Goal: Information Seeking & Learning: Find specific fact

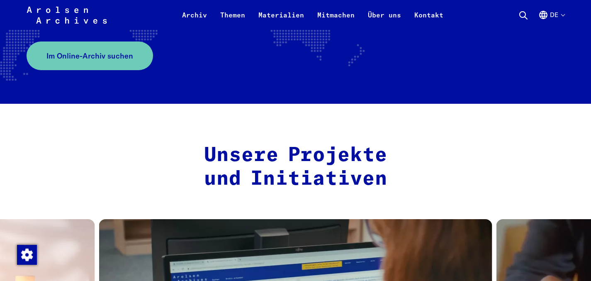
scroll to position [238, 0]
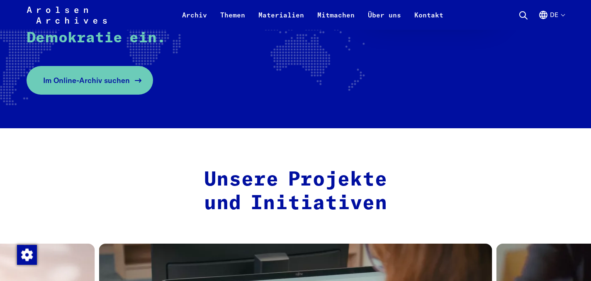
click at [94, 77] on span "Im Online-Archiv suchen" at bounding box center [86, 80] width 87 height 11
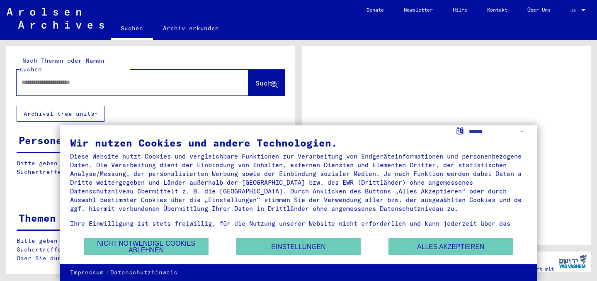
click at [196, 78] on input "text" at bounding box center [125, 82] width 207 height 9
type input "***"
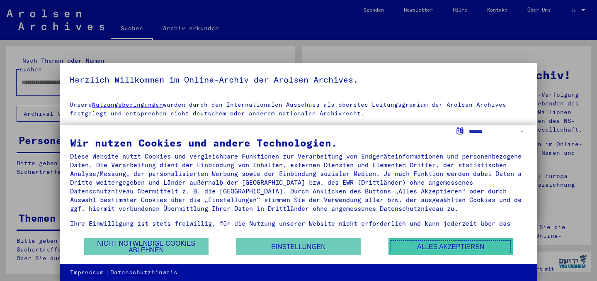
click at [428, 247] on button "Alles akzeptieren" at bounding box center [450, 246] width 124 height 17
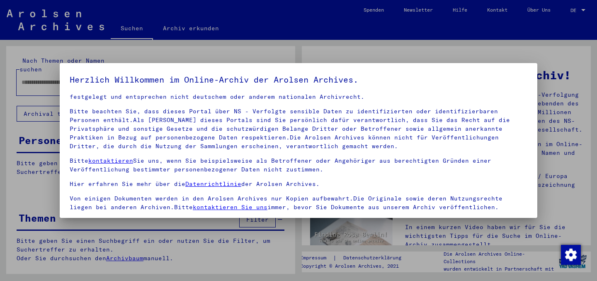
scroll to position [69, 0]
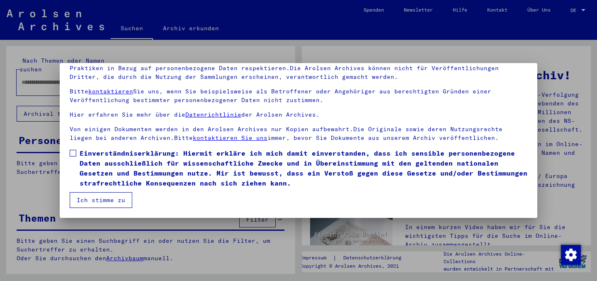
click at [73, 154] on span at bounding box center [73, 153] width 7 height 7
click at [90, 201] on button "Ich stimme zu" at bounding box center [101, 200] width 63 height 16
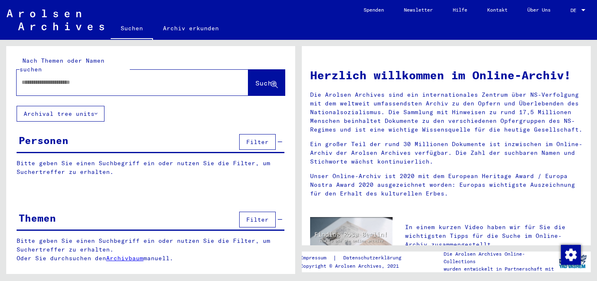
click at [79, 80] on div at bounding box center [120, 82] width 207 height 19
click at [82, 78] on input "text" at bounding box center [123, 82] width 202 height 9
click at [283, 74] on button "Suche" at bounding box center [266, 83] width 36 height 26
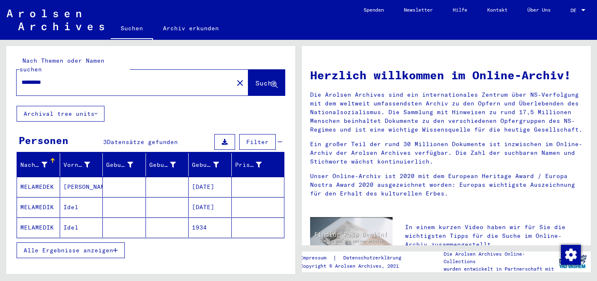
scroll to position [1, 0]
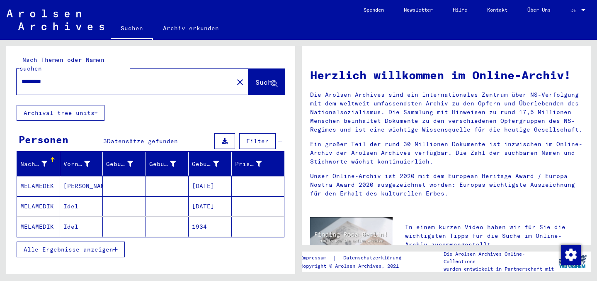
click at [44, 176] on mat-cell "MELAMEDEK" at bounding box center [38, 186] width 43 height 20
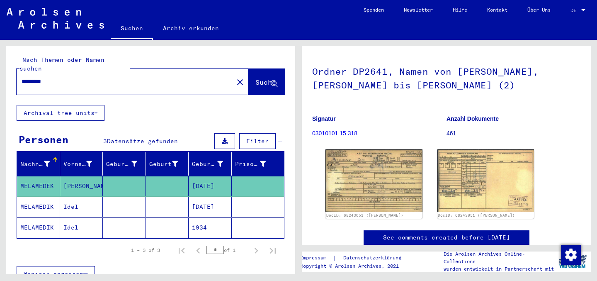
scroll to position [51, 0]
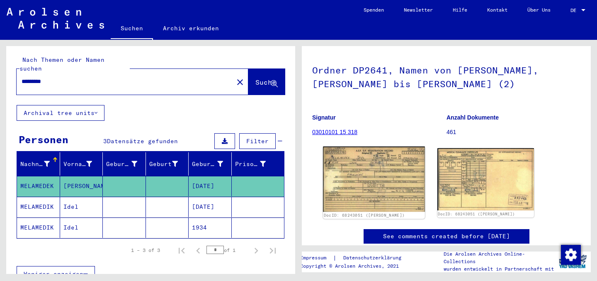
click at [381, 175] on img at bounding box center [374, 178] width 102 height 65
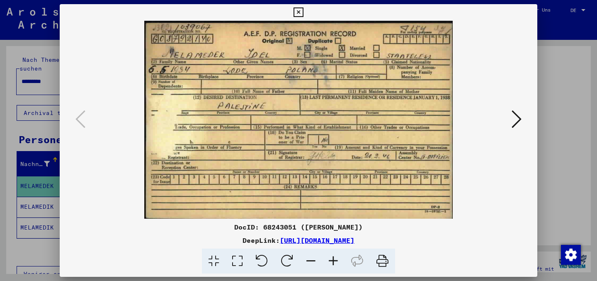
click at [503, 123] on img at bounding box center [298, 120] width 421 height 198
click at [517, 119] on icon at bounding box center [516, 119] width 10 height 20
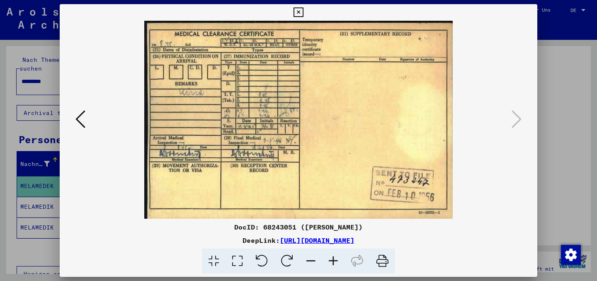
click at [90, 124] on img at bounding box center [298, 120] width 421 height 198
click at [76, 121] on icon at bounding box center [80, 119] width 10 height 20
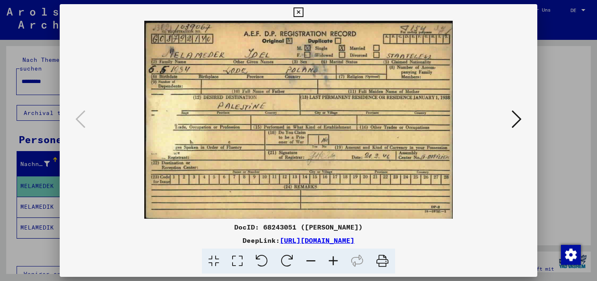
click at [299, 9] on icon at bounding box center [298, 12] width 10 height 10
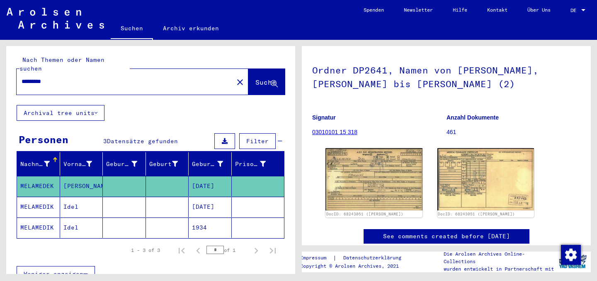
click at [39, 196] on mat-cell "MELAMEDIK" at bounding box center [38, 206] width 43 height 20
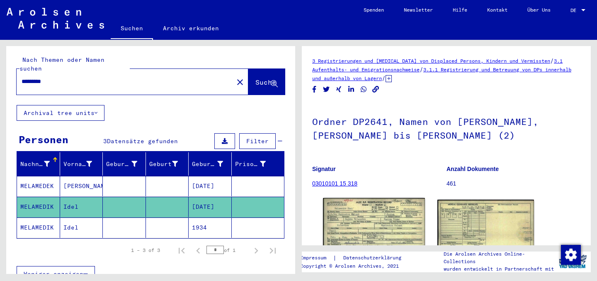
click at [359, 216] on img at bounding box center [374, 230] width 102 height 64
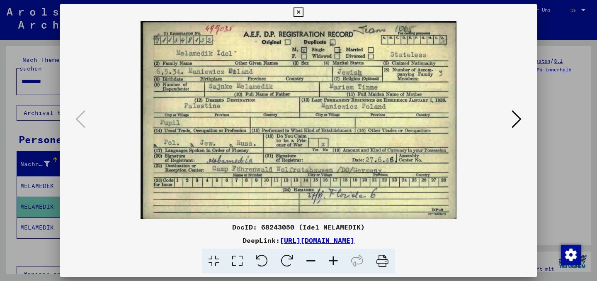
click at [383, 262] on icon at bounding box center [382, 260] width 25 height 25
click at [512, 122] on icon at bounding box center [516, 119] width 10 height 20
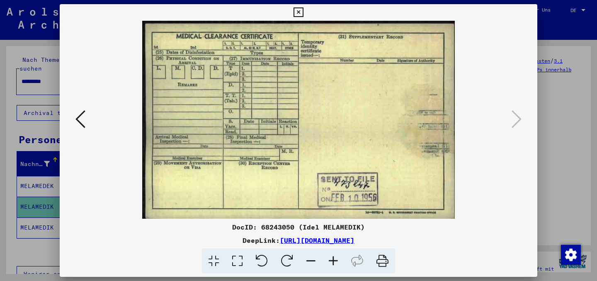
click at [383, 263] on icon at bounding box center [382, 260] width 25 height 25
click at [80, 122] on icon at bounding box center [80, 119] width 10 height 20
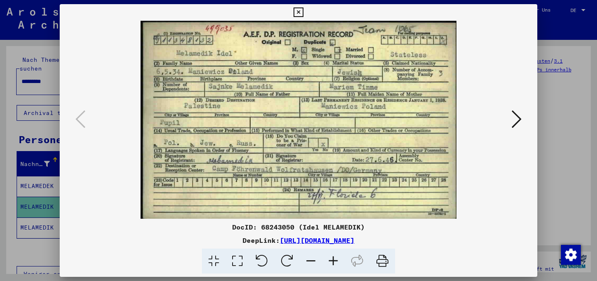
click at [514, 118] on icon at bounding box center [516, 119] width 10 height 20
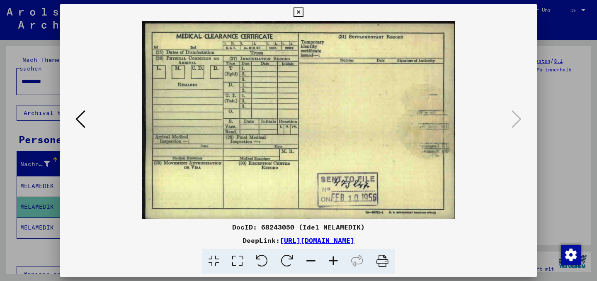
click at [298, 12] on icon at bounding box center [298, 12] width 10 height 10
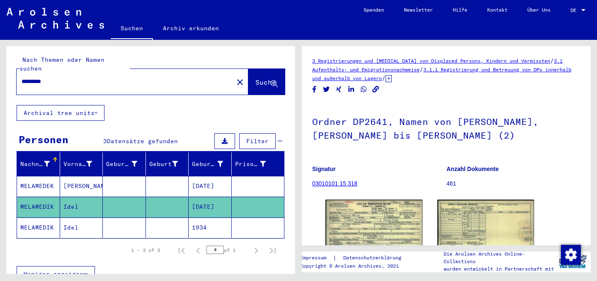
click at [36, 217] on mat-cell "MELAMEDIK" at bounding box center [38, 227] width 43 height 20
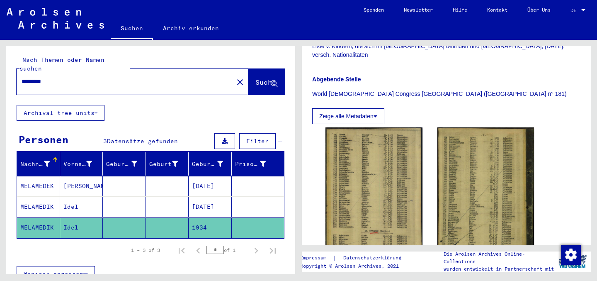
scroll to position [241, 0]
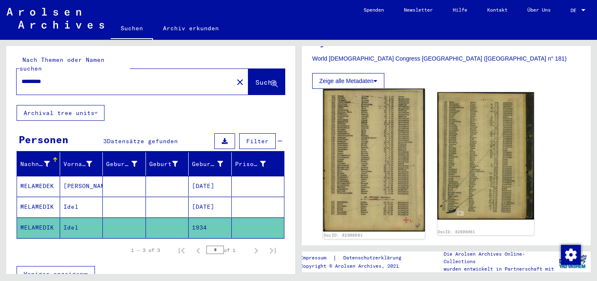
click at [363, 124] on img at bounding box center [374, 160] width 102 height 143
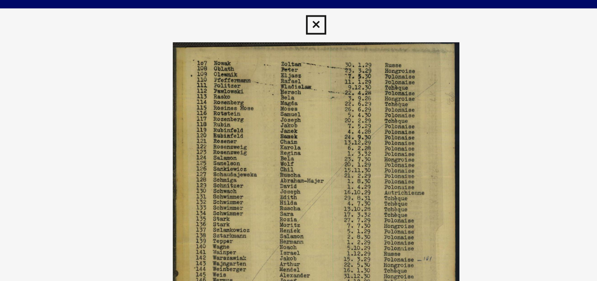
click at [298, 10] on icon at bounding box center [298, 12] width 10 height 10
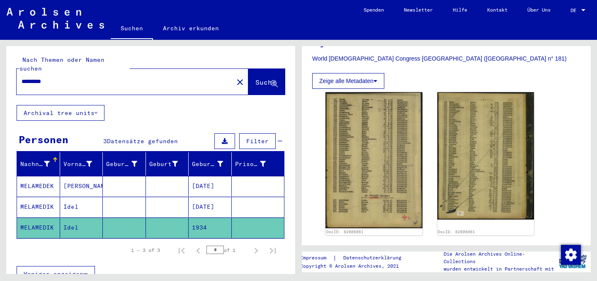
click at [142, 246] on div "1 – 3 of 3" at bounding box center [145, 249] width 29 height 7
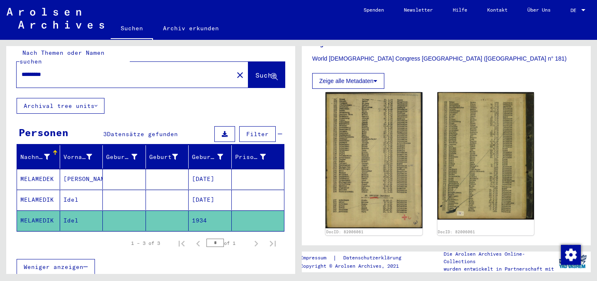
click at [206, 238] on input "*" at bounding box center [214, 242] width 17 height 8
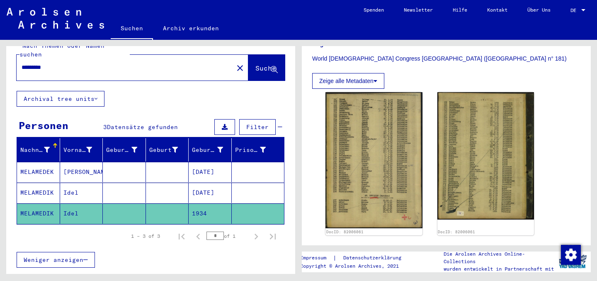
scroll to position [0, 0]
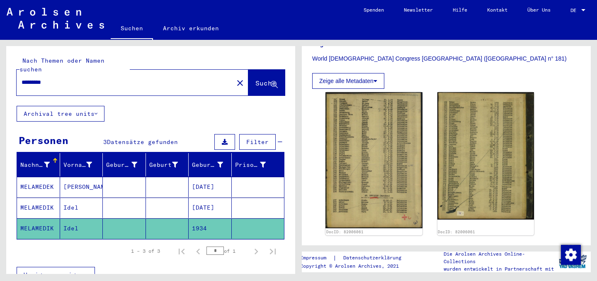
click at [50, 78] on input "*********" at bounding box center [125, 82] width 207 height 9
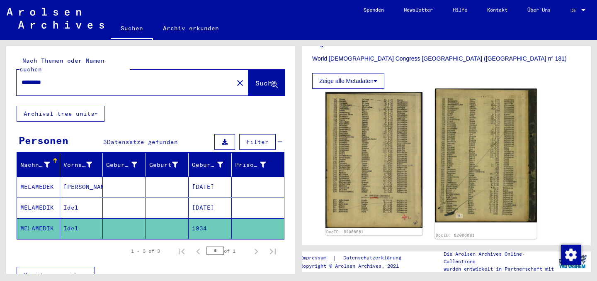
click at [489, 145] on img at bounding box center [486, 155] width 102 height 133
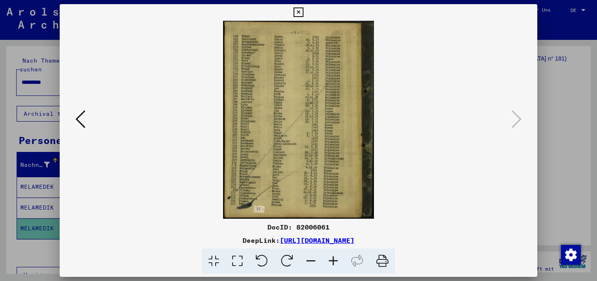
click at [300, 14] on icon at bounding box center [298, 12] width 10 height 10
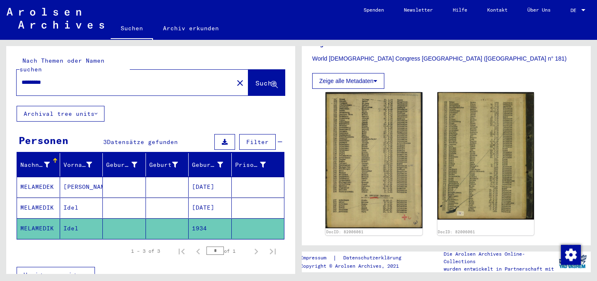
click at [149, 78] on input "*********" at bounding box center [125, 82] width 207 height 9
paste input "text"
click at [258, 79] on span "Suche" at bounding box center [265, 83] width 21 height 8
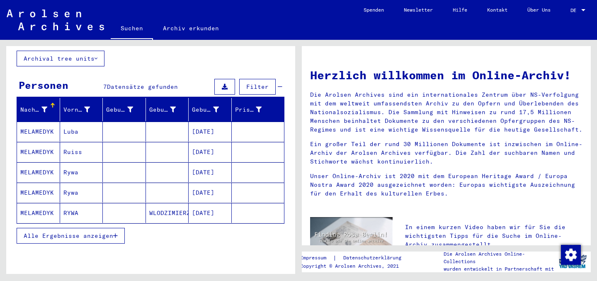
scroll to position [56, 0]
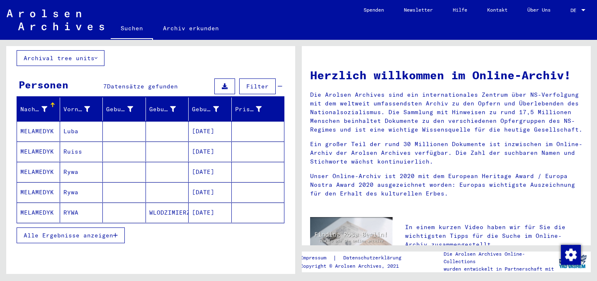
click at [32, 121] on mat-cell "MELAMEDYK" at bounding box center [38, 131] width 43 height 20
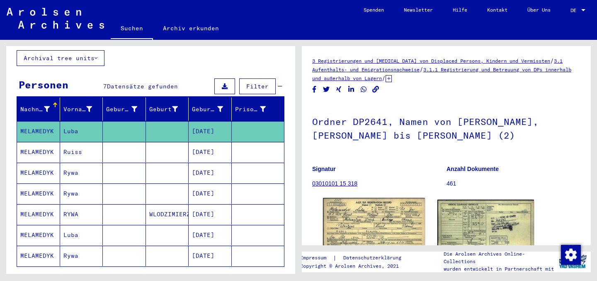
click at [367, 215] on img at bounding box center [374, 230] width 102 height 64
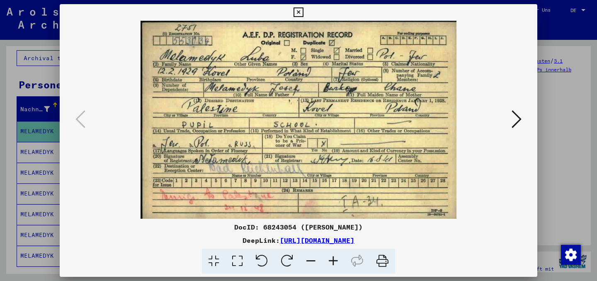
click at [382, 259] on icon at bounding box center [382, 260] width 25 height 25
click at [517, 117] on icon at bounding box center [516, 119] width 10 height 20
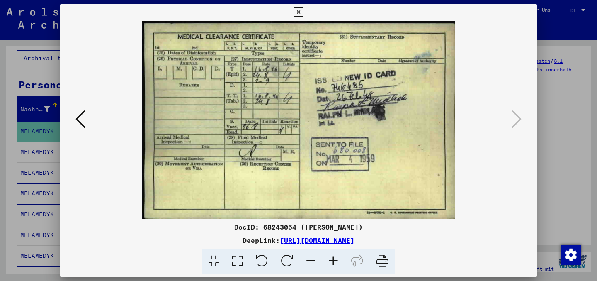
click at [382, 259] on icon at bounding box center [382, 260] width 25 height 25
click at [301, 11] on icon at bounding box center [298, 12] width 10 height 10
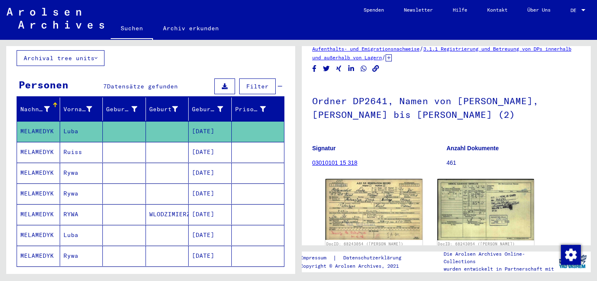
scroll to position [42, 0]
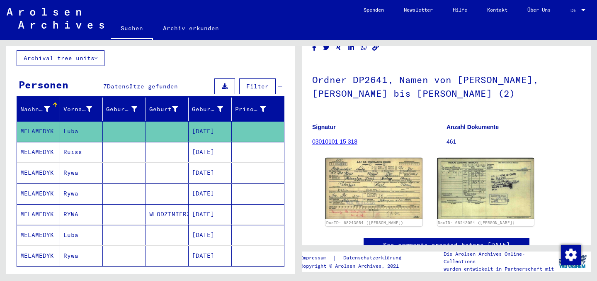
click at [44, 142] on mat-cell "MELAMEDYK" at bounding box center [38, 152] width 43 height 20
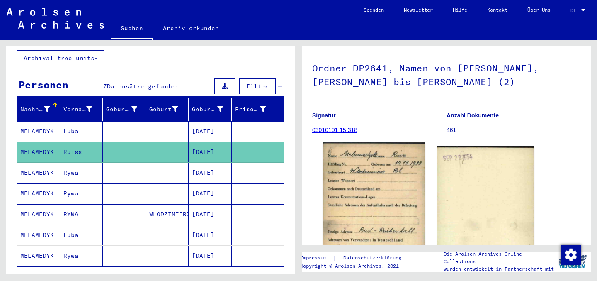
scroll to position [73, 0]
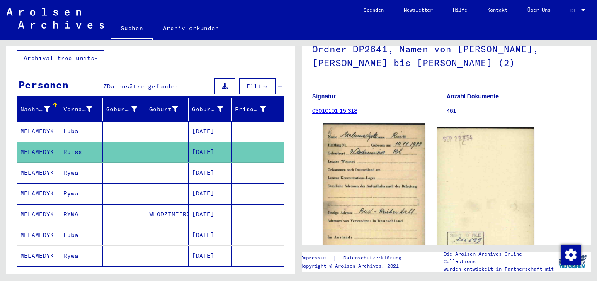
click at [378, 179] on img at bounding box center [374, 195] width 102 height 145
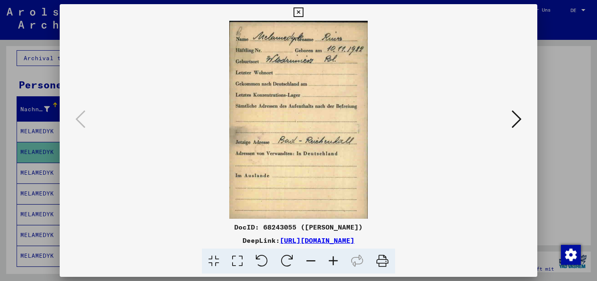
click at [520, 117] on icon at bounding box center [516, 119] width 10 height 20
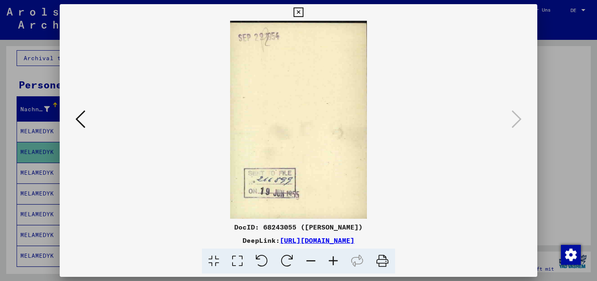
click at [297, 13] on icon at bounding box center [298, 12] width 10 height 10
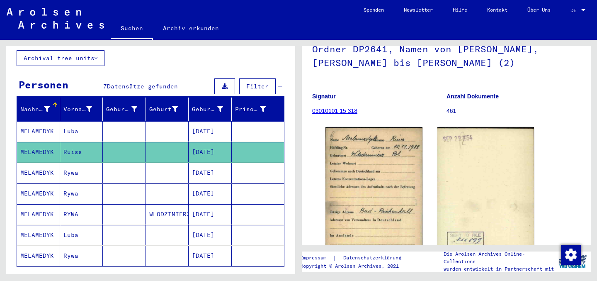
click at [43, 162] on mat-cell "MELAMEDYK" at bounding box center [38, 172] width 43 height 20
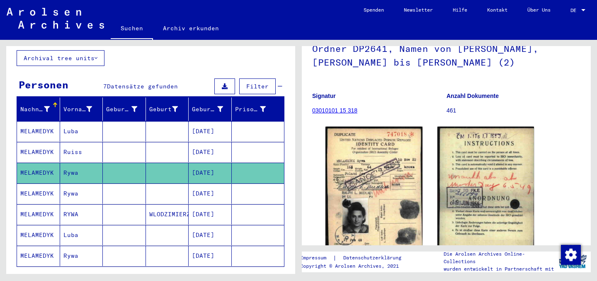
scroll to position [94, 0]
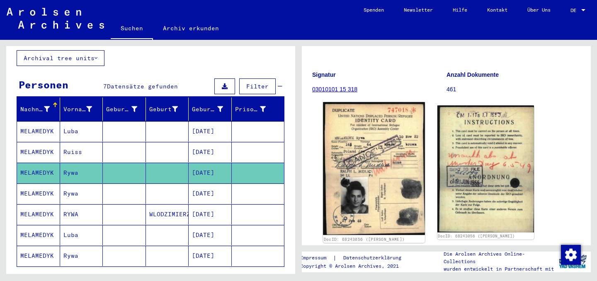
click at [360, 167] on img at bounding box center [374, 168] width 102 height 133
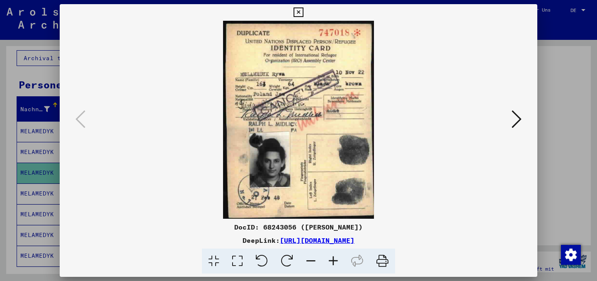
click at [385, 258] on icon at bounding box center [382, 260] width 25 height 25
click at [524, 117] on div at bounding box center [298, 120] width 477 height 198
click at [518, 119] on icon at bounding box center [516, 119] width 10 height 20
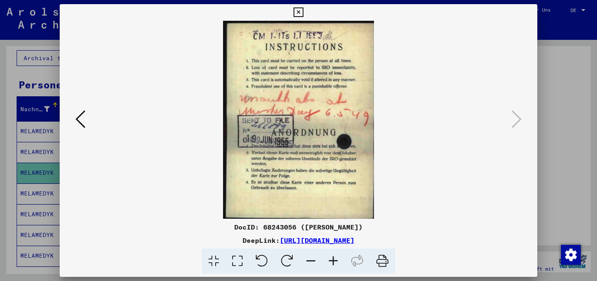
click at [390, 260] on icon at bounding box center [382, 260] width 25 height 25
click at [524, 112] on div at bounding box center [298, 120] width 477 height 198
click at [297, 11] on icon at bounding box center [298, 12] width 10 height 10
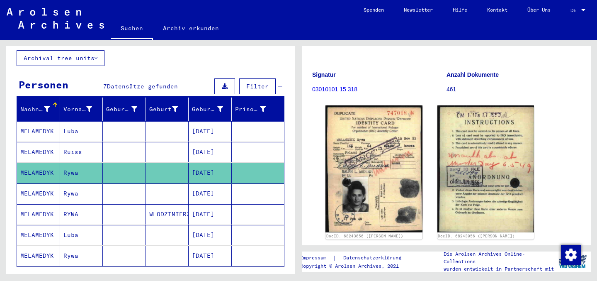
click at [36, 183] on mat-cell "MELAMEDYK" at bounding box center [38, 193] width 43 height 20
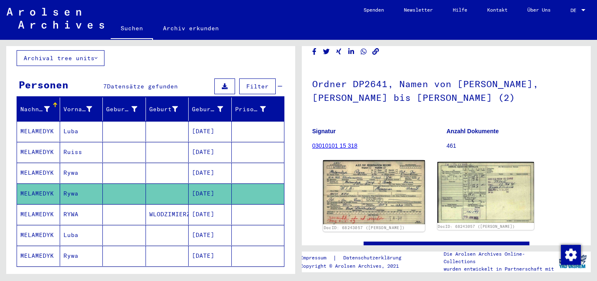
scroll to position [45, 0]
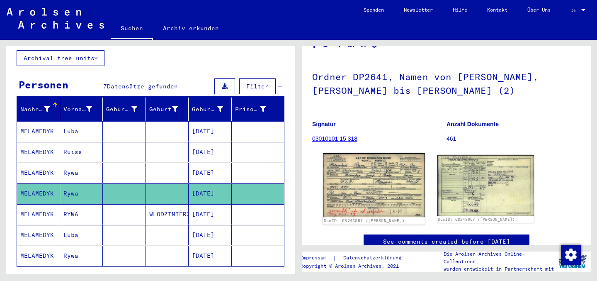
click at [390, 186] on img at bounding box center [374, 185] width 102 height 64
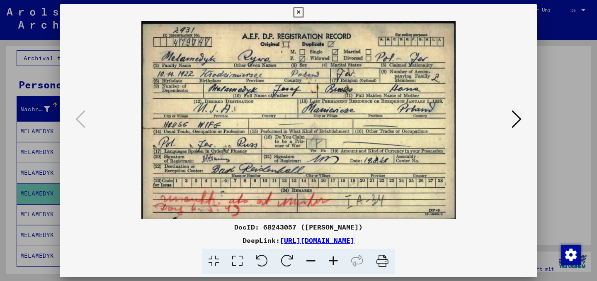
click at [390, 186] on img at bounding box center [298, 120] width 421 height 198
click at [388, 260] on icon at bounding box center [382, 260] width 25 height 25
click at [531, 117] on div at bounding box center [298, 120] width 477 height 198
click at [510, 117] on button at bounding box center [516, 120] width 15 height 24
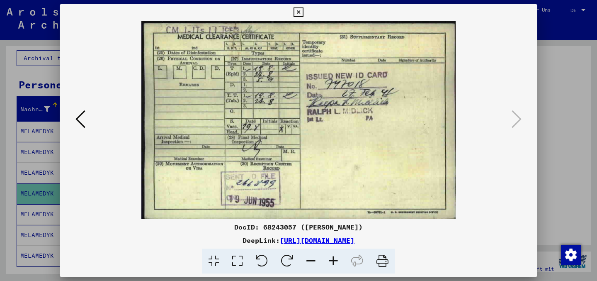
click at [383, 258] on icon at bounding box center [382, 260] width 25 height 25
click at [299, 11] on icon at bounding box center [298, 12] width 10 height 10
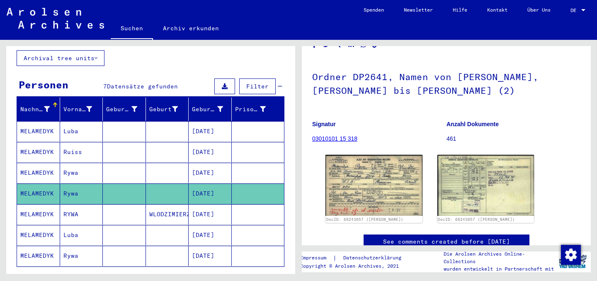
click at [41, 204] on mat-cell "MELAMEDYK" at bounding box center [38, 214] width 43 height 20
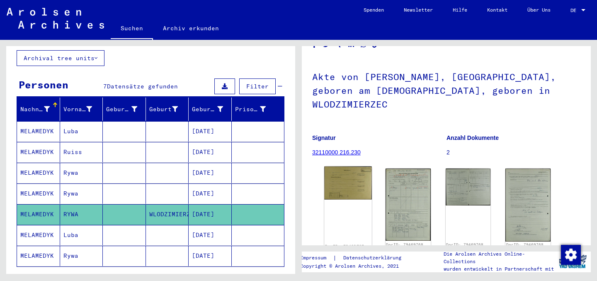
click at [346, 166] on img at bounding box center [347, 182] width 47 height 33
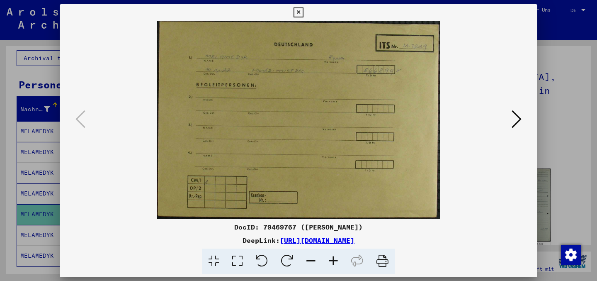
click at [346, 162] on img at bounding box center [298, 120] width 421 height 198
click at [513, 120] on icon at bounding box center [516, 119] width 10 height 20
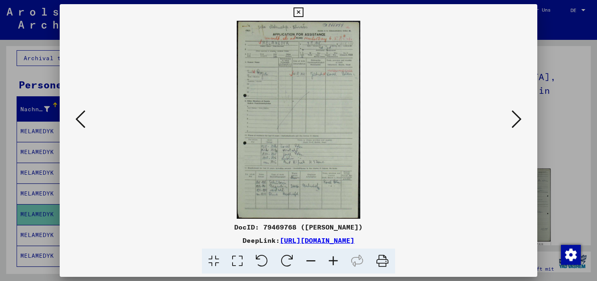
click at [380, 260] on icon at bounding box center [382, 260] width 25 height 25
click at [521, 124] on button at bounding box center [516, 120] width 15 height 24
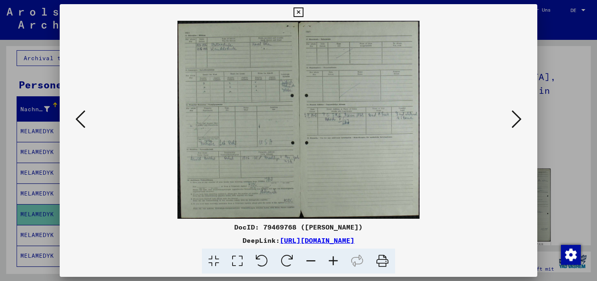
click at [385, 262] on icon at bounding box center [382, 260] width 25 height 25
click at [518, 116] on icon at bounding box center [516, 119] width 10 height 20
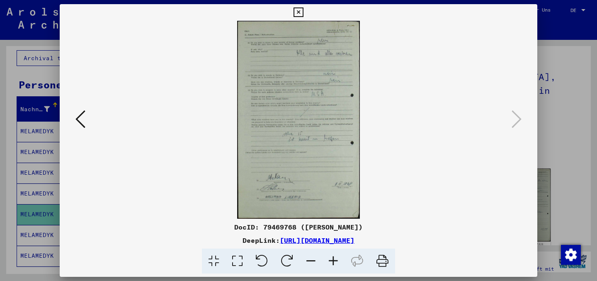
click at [383, 266] on icon at bounding box center [382, 260] width 25 height 25
click at [310, 151] on img at bounding box center [298, 120] width 421 height 198
click at [294, 9] on icon at bounding box center [298, 12] width 10 height 10
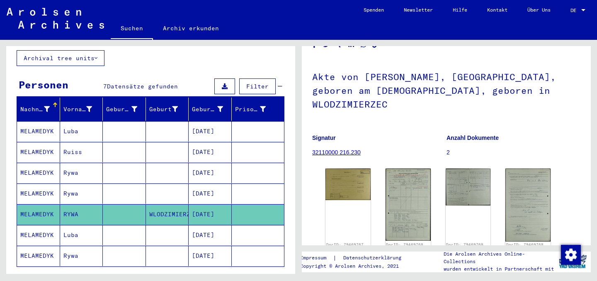
click at [38, 228] on mat-cell "MELAMEDYK" at bounding box center [38, 235] width 43 height 20
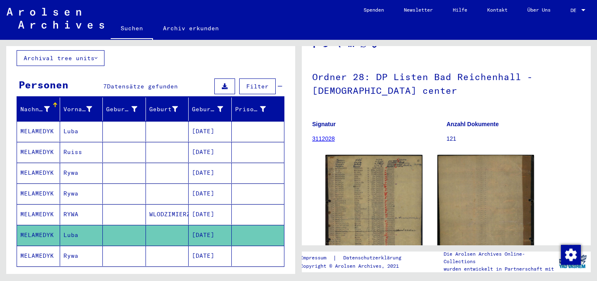
click at [43, 247] on icon at bounding box center [34, 247] width 21 height 33
click at [46, 244] on button at bounding box center [34, 247] width 27 height 27
click at [66, 245] on mat-cell "Rywa" at bounding box center [81, 255] width 43 height 20
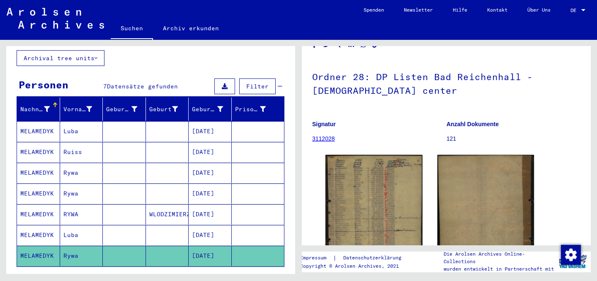
click at [37, 245] on mat-cell "MELAMEDYK" at bounding box center [38, 255] width 43 height 20
click at [46, 245] on mat-cell "MELAMEDYK" at bounding box center [38, 255] width 43 height 20
click at [53, 245] on mat-cell "MELAMEDYK" at bounding box center [38, 255] width 43 height 20
click at [69, 245] on mat-cell "Rywa" at bounding box center [81, 255] width 43 height 20
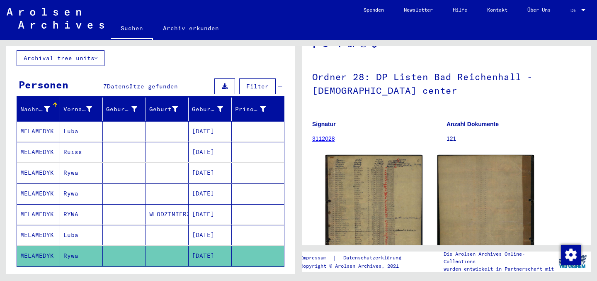
click at [69, 245] on mat-cell "Rywa" at bounding box center [81, 255] width 43 height 20
click at [67, 225] on mat-cell "Luba" at bounding box center [81, 235] width 43 height 20
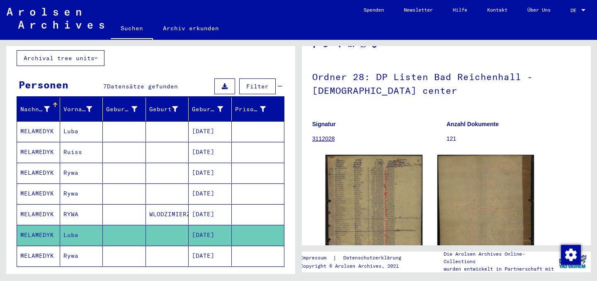
click at [51, 204] on mat-cell "MELAMEDYK" at bounding box center [38, 214] width 43 height 20
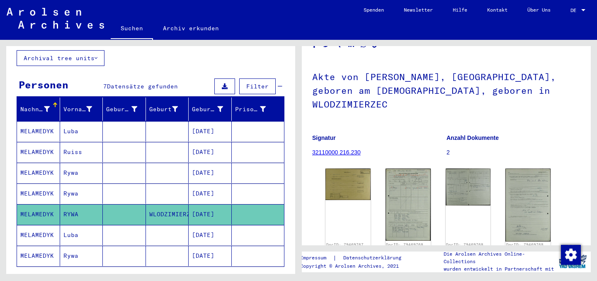
click at [39, 245] on mat-cell "MELAMEDYK" at bounding box center [38, 255] width 43 height 20
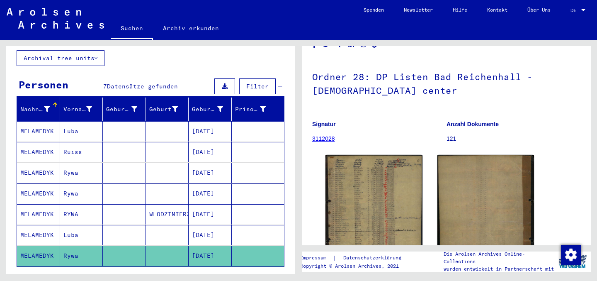
click at [142, 36] on div "*********" at bounding box center [123, 26] width 212 height 19
click at [119, 31] on input "*********" at bounding box center [125, 26] width 207 height 9
paste input "text"
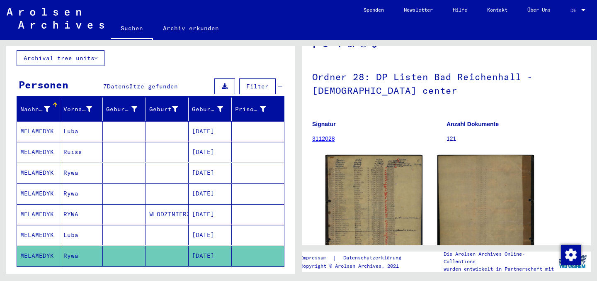
click at [257, 40] on button "Suche" at bounding box center [266, 27] width 36 height 26
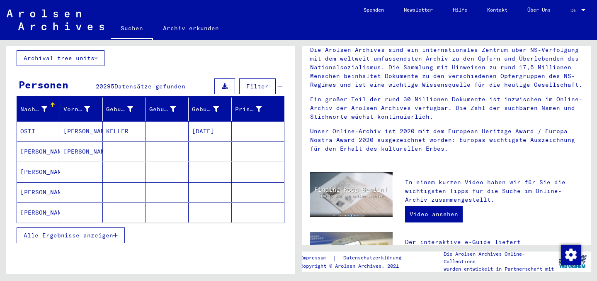
click at [96, 36] on div "******" at bounding box center [120, 26] width 207 height 19
click at [85, 31] on input "******" at bounding box center [123, 26] width 202 height 9
paste input "text"
click at [255, 40] on button "Suche" at bounding box center [266, 27] width 36 height 26
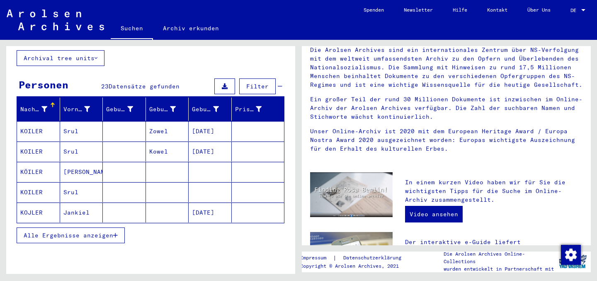
click at [66, 36] on div "******" at bounding box center [120, 26] width 207 height 19
click at [151, 36] on div "******" at bounding box center [120, 26] width 207 height 19
click at [141, 31] on input "******" at bounding box center [123, 26] width 202 height 9
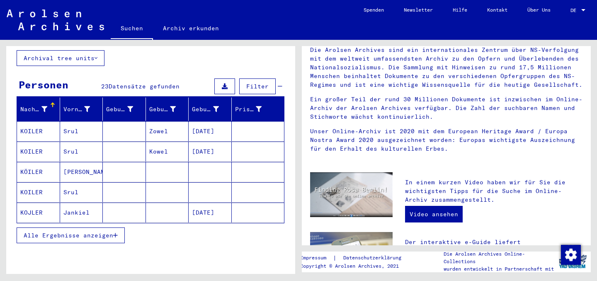
type input "*"
click at [32, 31] on input "text" at bounding box center [123, 26] width 202 height 9
paste input "*********"
click at [250, 40] on button "Suche" at bounding box center [266, 27] width 36 height 26
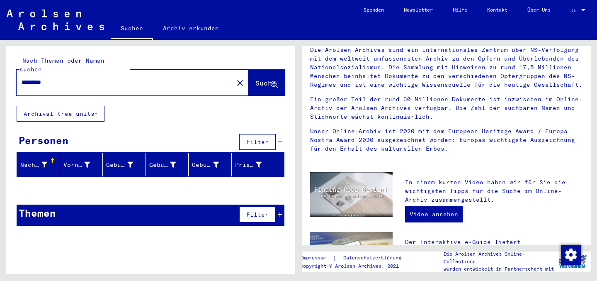
click at [82, 78] on input "*********" at bounding box center [123, 82] width 202 height 9
paste input "text"
type input "******"
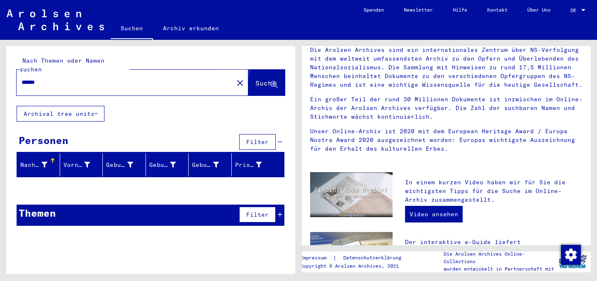
click at [262, 79] on span "Suche" at bounding box center [265, 83] width 21 height 8
click at [97, 111] on icon at bounding box center [95, 114] width 3 height 6
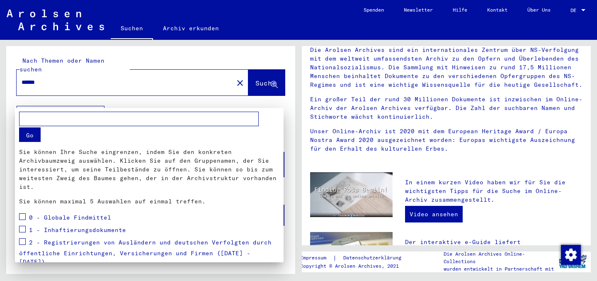
click at [210, 27] on div at bounding box center [298, 140] width 597 height 281
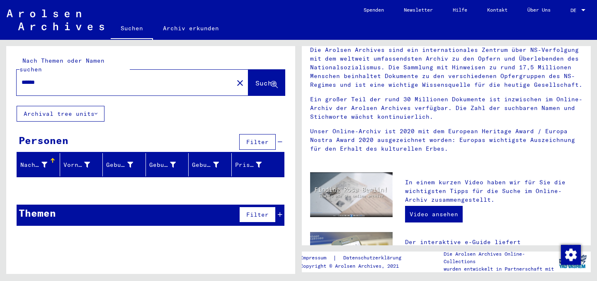
click at [202, 29] on link "Archiv erkunden" at bounding box center [191, 28] width 76 height 20
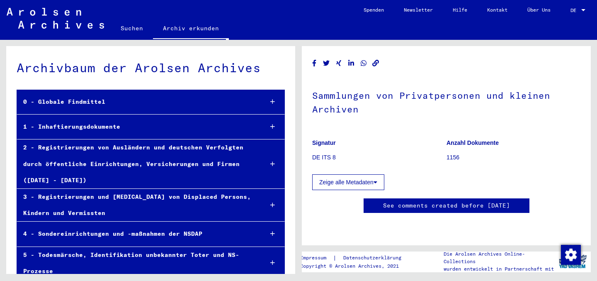
click at [176, 90] on mat-tree-node "0 - Globale Findmittel" at bounding box center [151, 102] width 268 height 25
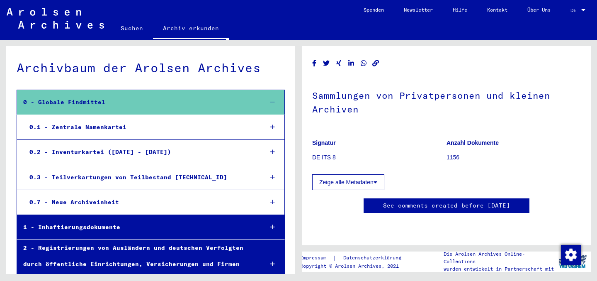
click at [167, 119] on div "0.1 - Zentrale Namenkartei" at bounding box center [139, 127] width 233 height 16
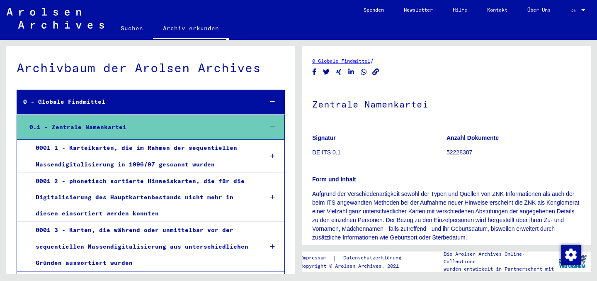
click at [184, 119] on div "0.1 - Zentrale Namenkartei" at bounding box center [139, 127] width 233 height 16
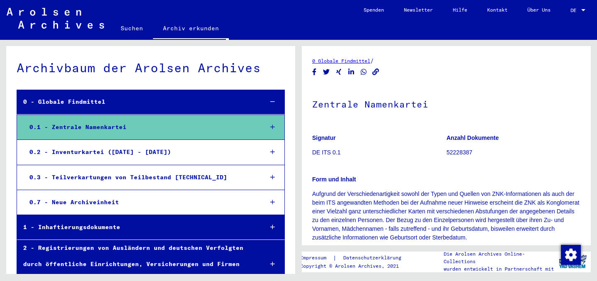
click at [162, 219] on div "1 - Inhaftierungsdokumente" at bounding box center [136, 227] width 239 height 16
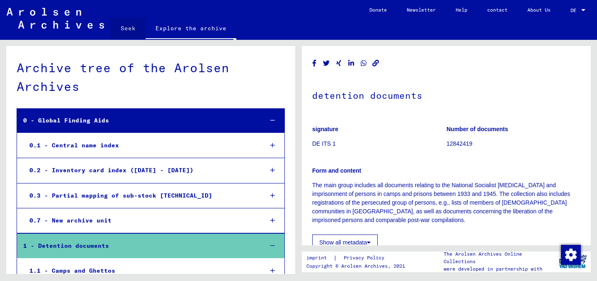
click at [128, 30] on font "Seek" at bounding box center [128, 27] width 15 height 7
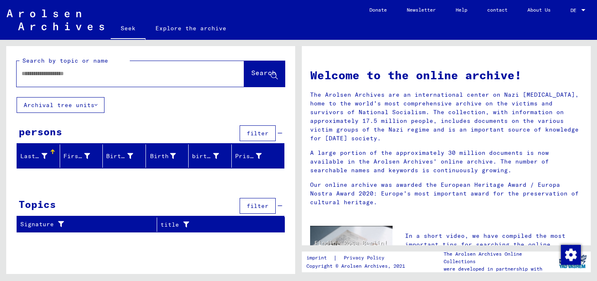
click at [146, 72] on input "text" at bounding box center [121, 73] width 198 height 9
paste input "**********"
type input "**********"
click at [251, 69] on font "Search" at bounding box center [263, 72] width 25 height 8
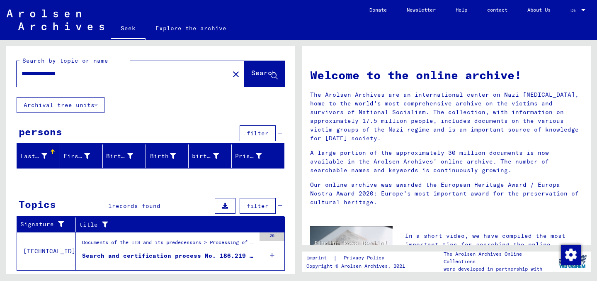
click at [137, 252] on font "Search and certification process No. 186.219 for [PERSON_NAME] born [DEMOGRAPHI…" at bounding box center [283, 255] width 402 height 7
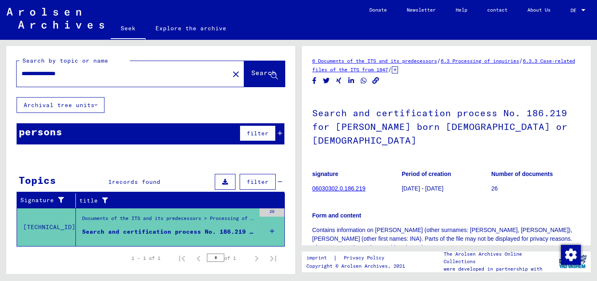
click at [423, 70] on font "6.3.3 Case-related files of the ITS from 1947" at bounding box center [443, 65] width 263 height 15
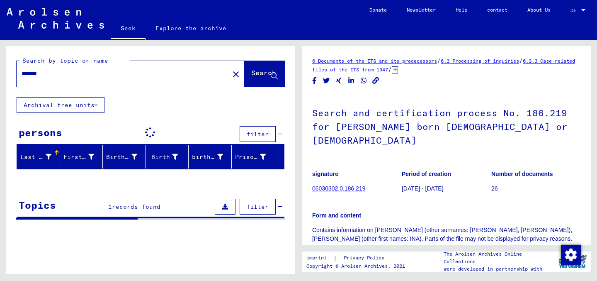
click at [68, 72] on input "*******" at bounding box center [123, 73] width 203 height 9
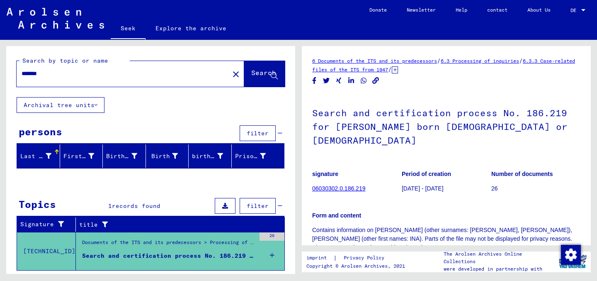
paste input "*********"
click at [251, 75] on font "Search" at bounding box center [263, 72] width 25 height 8
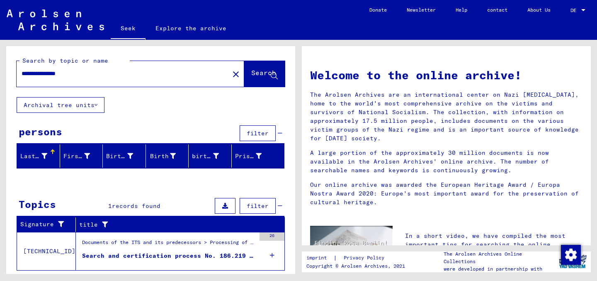
click at [141, 252] on font "Search and certification process No. 186.219 for [PERSON_NAME] born [DEMOGRAPHI…" at bounding box center [283, 255] width 402 height 7
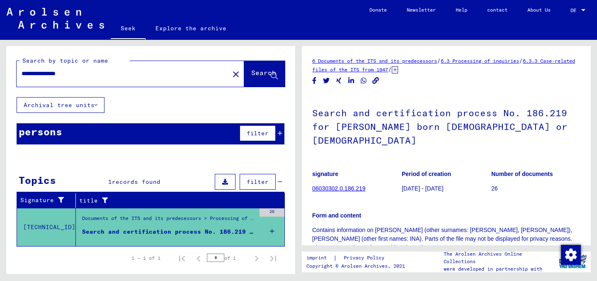
click at [269, 208] on font "26" at bounding box center [271, 210] width 5 height 5
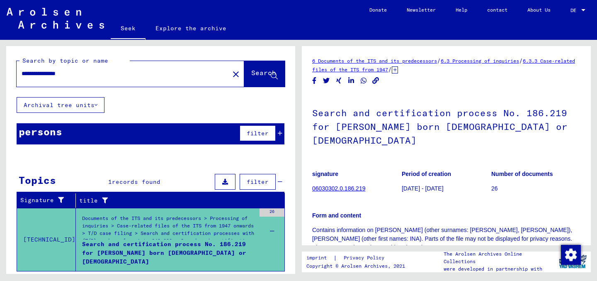
click at [186, 70] on input "**********" at bounding box center [123, 73] width 203 height 9
paste input "text"
click at [271, 74] on icon at bounding box center [274, 76] width 7 height 7
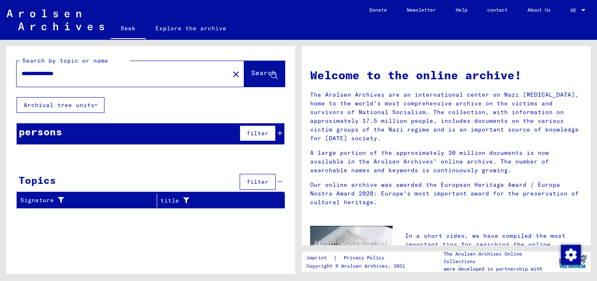
click at [192, 77] on input "**********" at bounding box center [121, 73] width 198 height 9
paste input "*"
type input "**********"
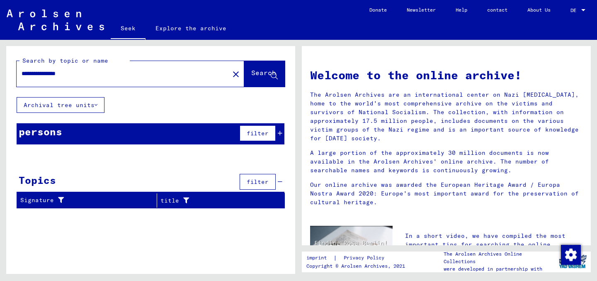
click at [269, 68] on button "Search" at bounding box center [264, 74] width 41 height 26
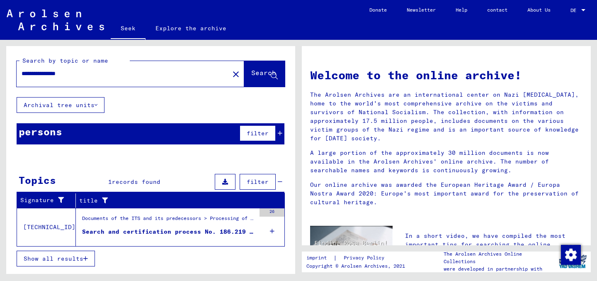
click at [175, 231] on font "Search and certification process No. 186.219 for [PERSON_NAME] born [DEMOGRAPHI…" at bounding box center [283, 231] width 402 height 7
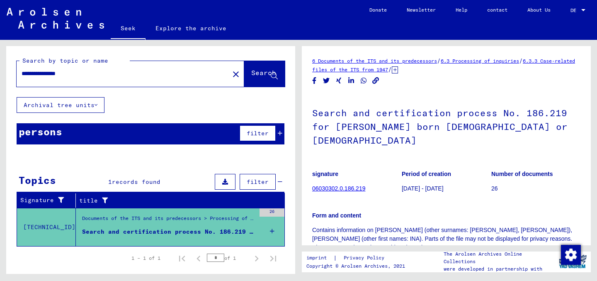
click at [492, 185] on font "26" at bounding box center [494, 188] width 7 height 7
click at [351, 185] on font "06030302.0.186.219" at bounding box center [338, 188] width 53 height 7
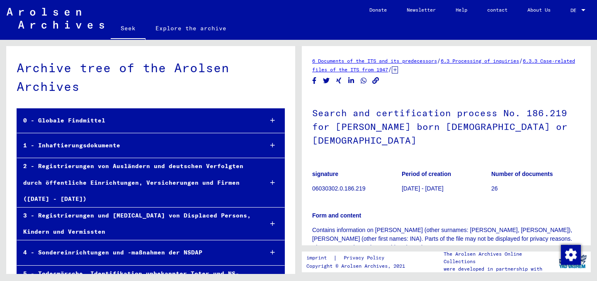
drag, startPoint x: 375, startPoint y: 158, endPoint x: 291, endPoint y: 139, distance: 85.9
click at [291, 40] on div "Archive tree of the Arolsen Archives 0 - Globale Findmittel 1 - Inhaftierungsdo…" at bounding box center [298, 40] width 597 height 0
click at [321, 226] on font "Contains information on [PERSON_NAME] (other surnames: [PERSON_NAME], [PERSON_N…" at bounding box center [442, 238] width 260 height 24
drag, startPoint x: 311, startPoint y: 139, endPoint x: 379, endPoint y: 156, distance: 69.8
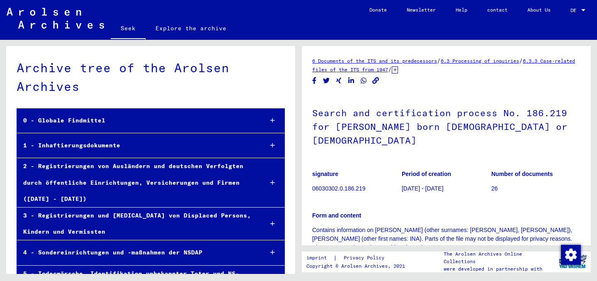
click at [379, 156] on yv-its-full-details "6 Documents of the ITS and its predecessors / 6.3 Processing of inquiries / 6.3…" at bounding box center [446, 176] width 289 height 241
drag, startPoint x: 311, startPoint y: 105, endPoint x: 385, endPoint y: 235, distance: 149.8
click at [385, 235] on yv-its-full-details "6 Documents of the ITS and its predecessors / 6.3 Processing of inquiries / 6.3…" at bounding box center [446, 176] width 289 height 241
click at [492, 10] on font "contact" at bounding box center [497, 10] width 20 height 6
